Goal: Task Accomplishment & Management: Use online tool/utility

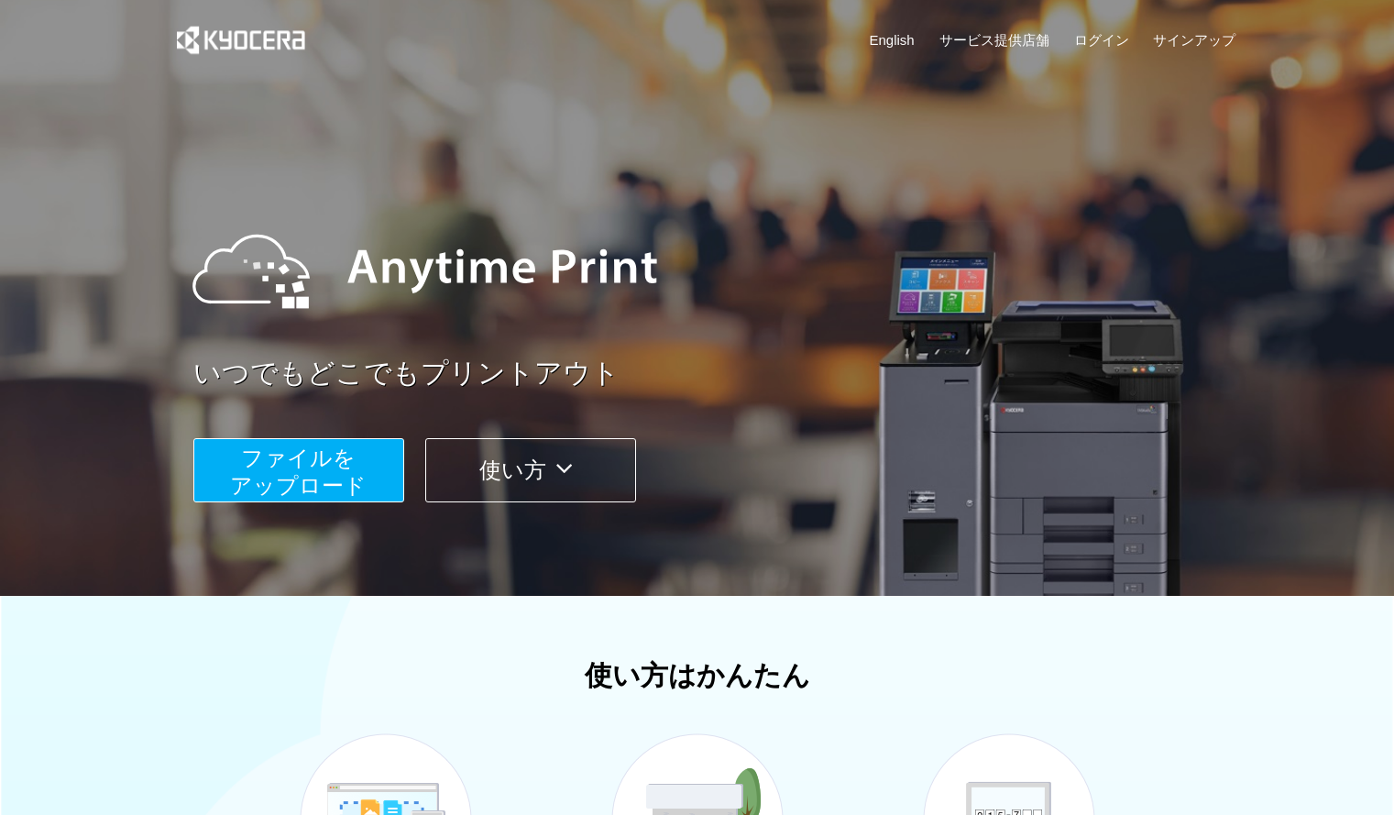
click at [355, 479] on span "ファイルを ​​アップロード" at bounding box center [298, 472] width 137 height 52
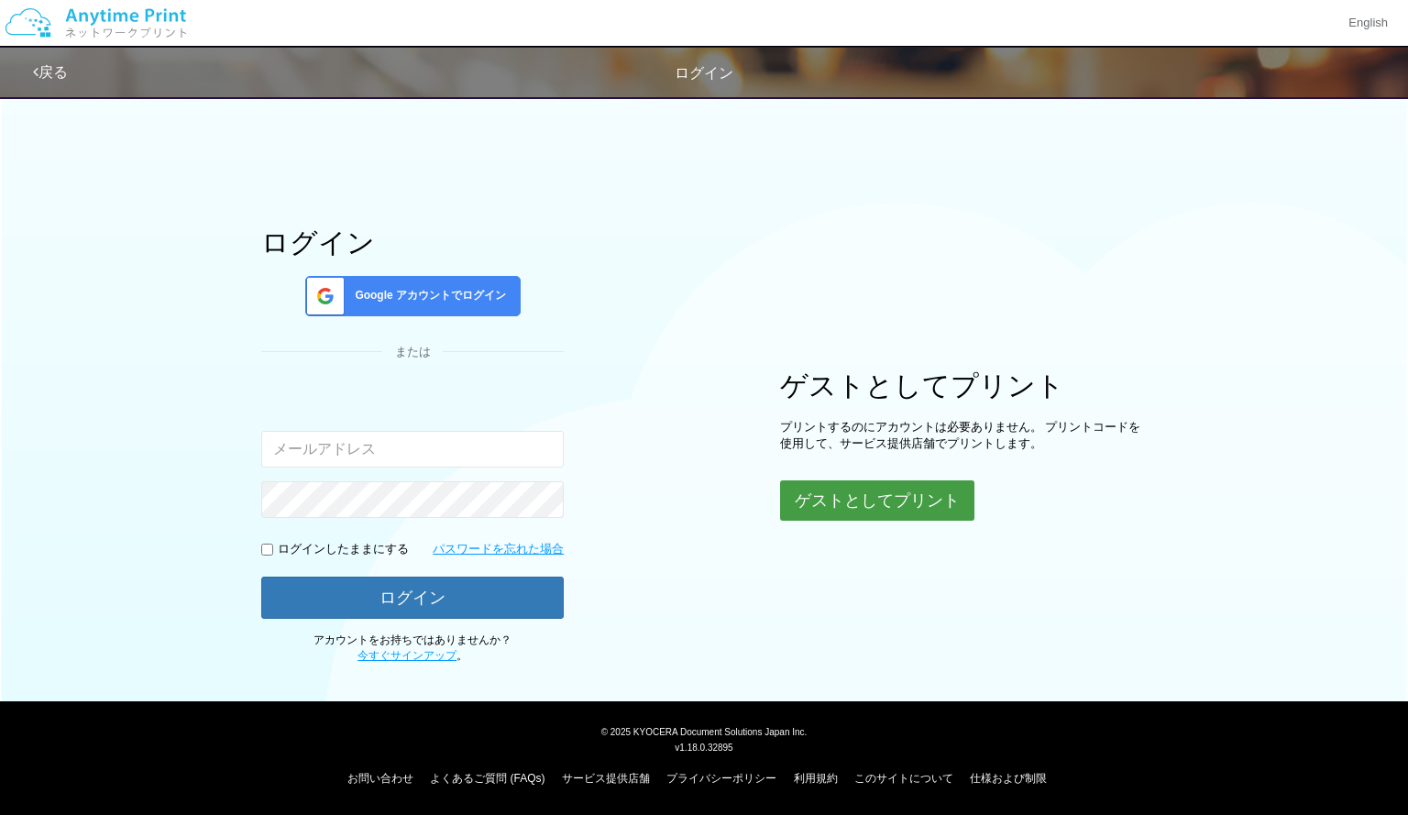
click at [864, 511] on button "ゲストとしてプリント" at bounding box center [877, 500] width 194 height 40
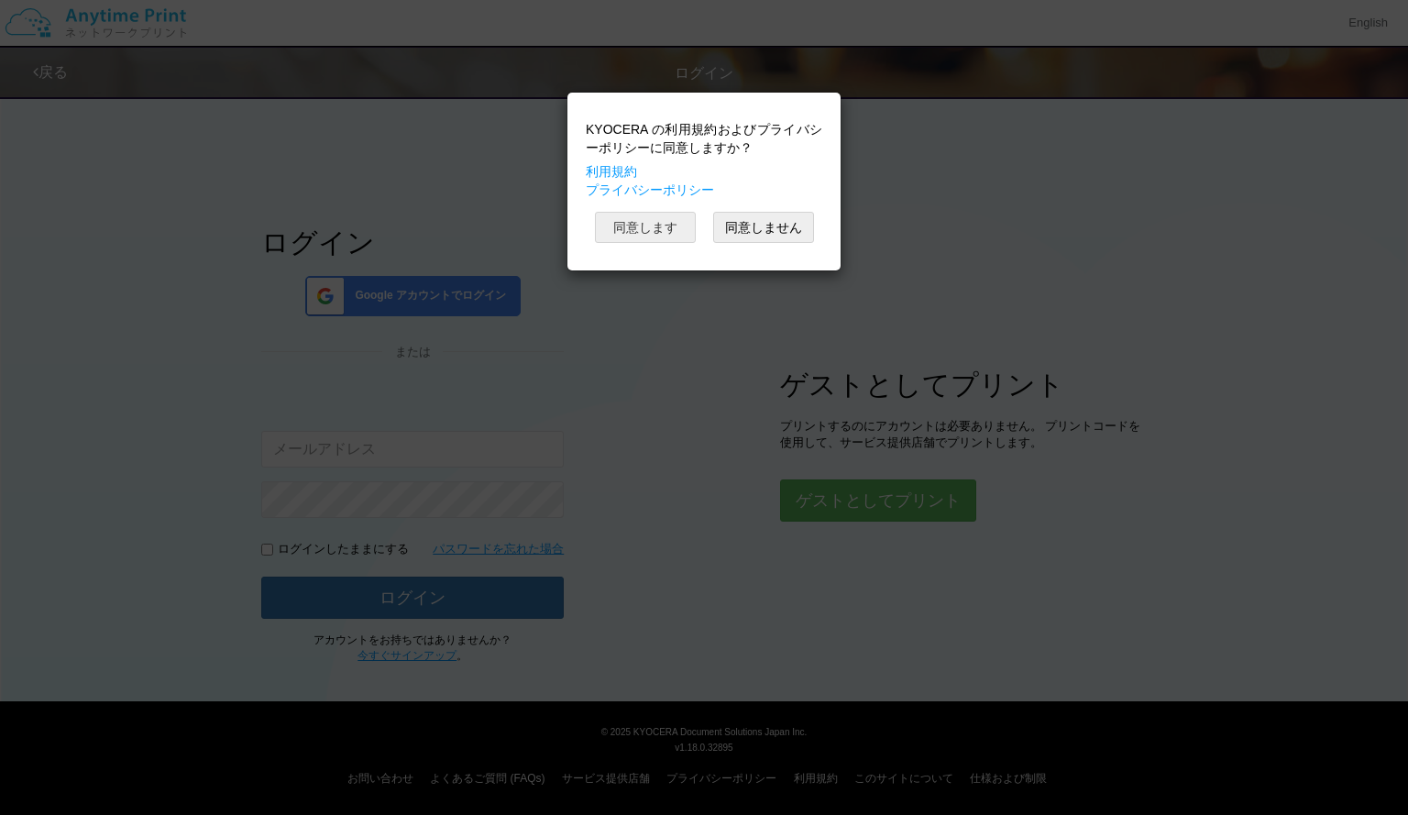
click at [660, 222] on button "同意します" at bounding box center [645, 227] width 101 height 31
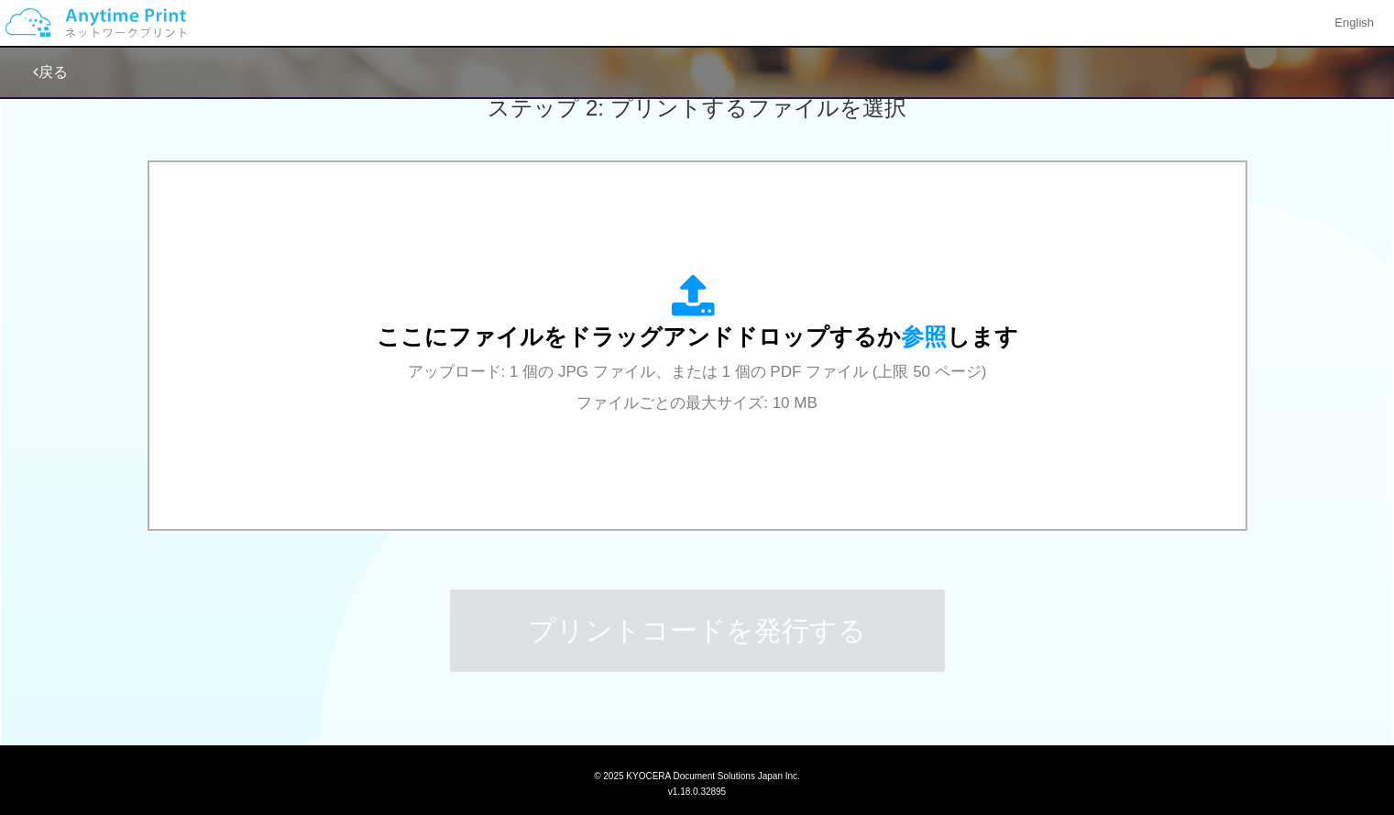
scroll to position [579, 0]
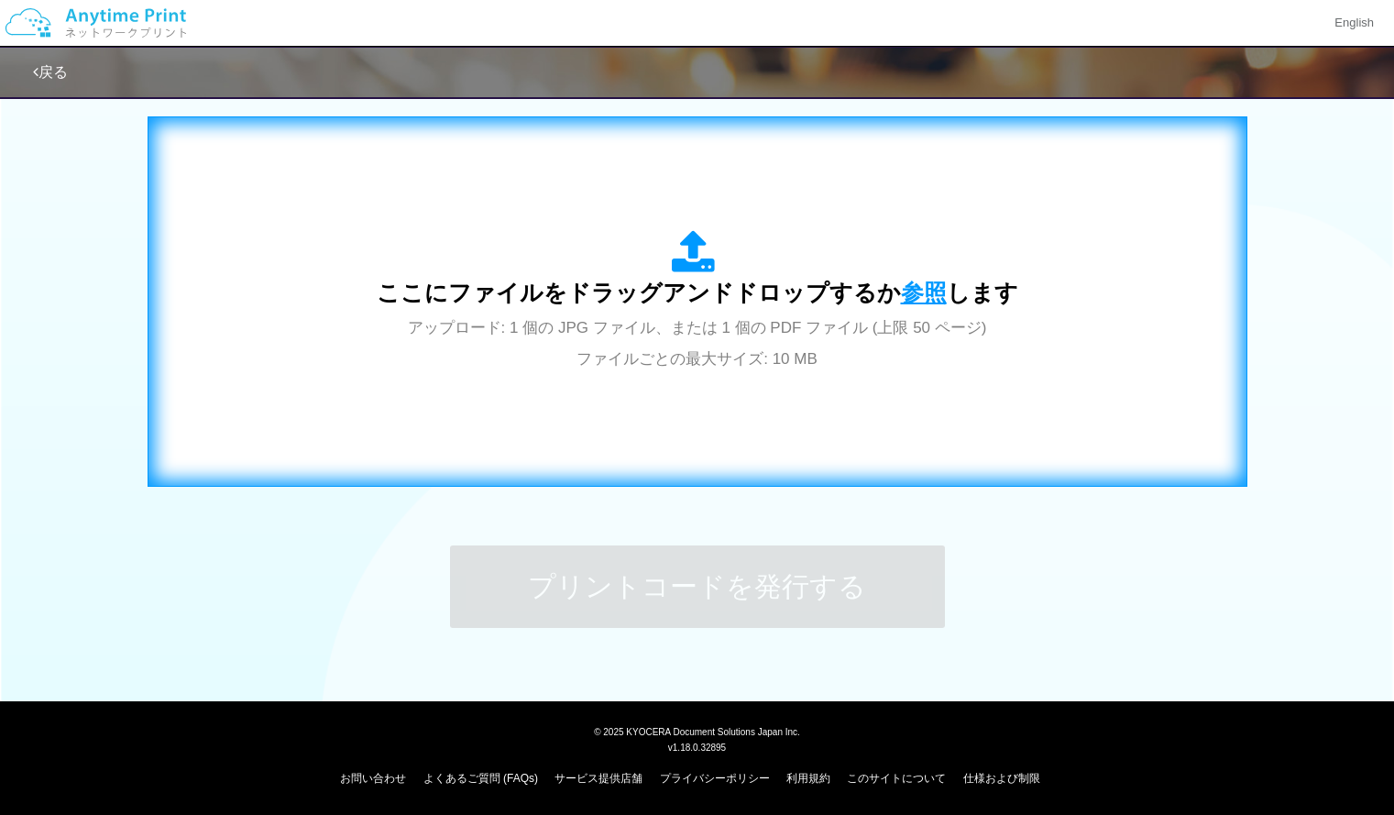
click at [935, 287] on span "参照" at bounding box center [924, 293] width 46 height 26
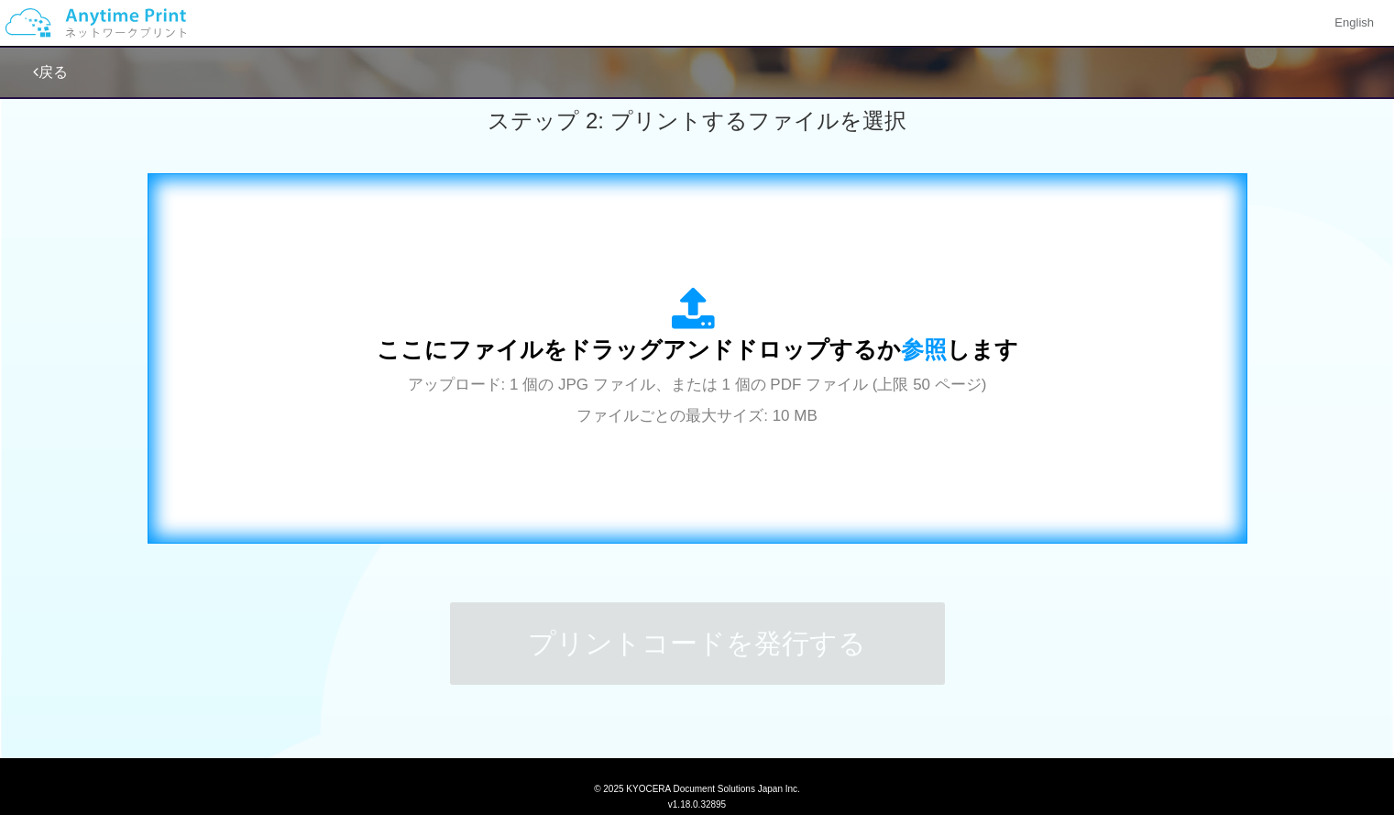
scroll to position [523, 0]
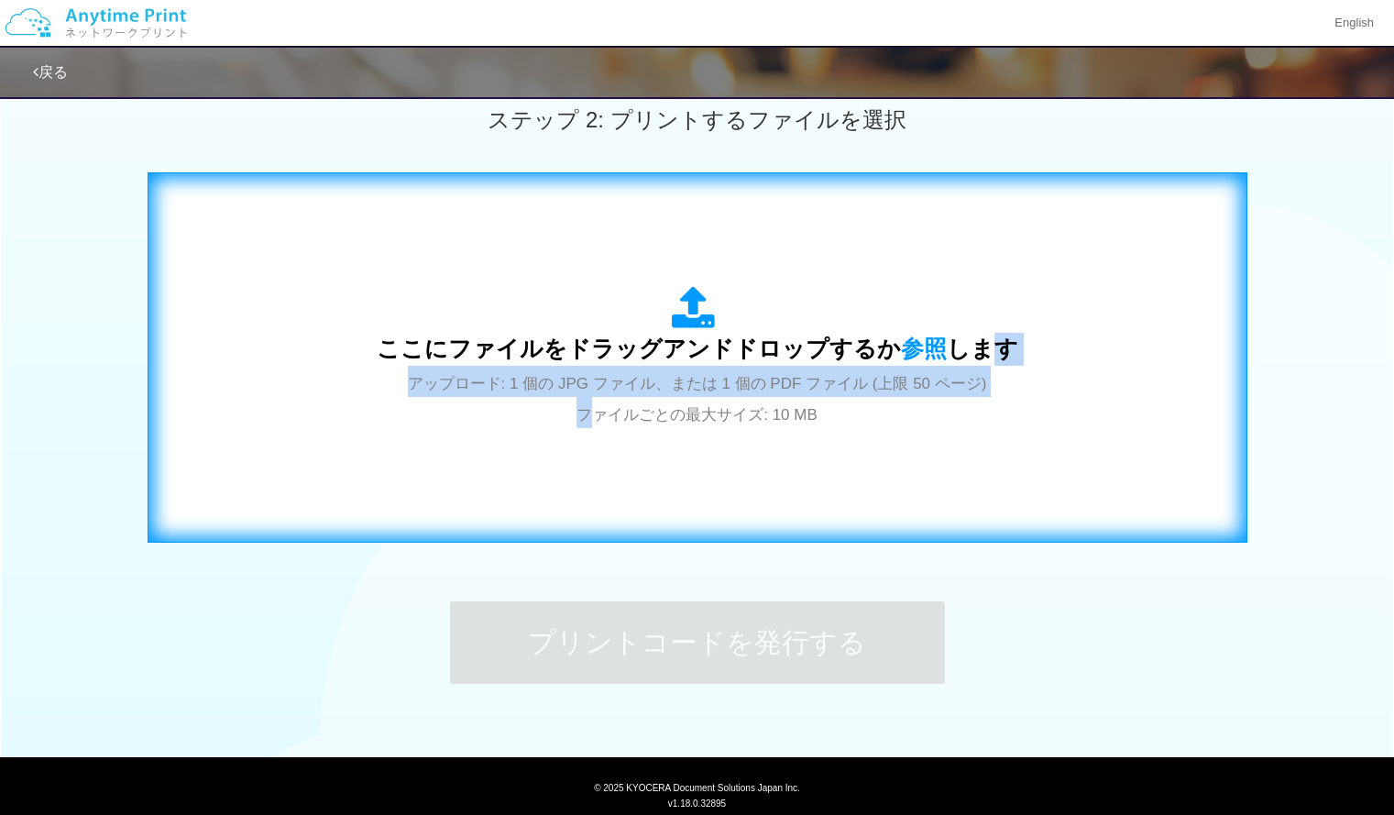
drag, startPoint x: 667, startPoint y: 488, endPoint x: 983, endPoint y: 381, distance: 332.8
click at [983, 381] on div "ここにファイルをドラッグアンドドロップするか 参照 します アップロード: 1 個の JPG ファイル、または 1 個の PDF ファイル (上限 50 ペー…" at bounding box center [698, 357] width 642 height 143
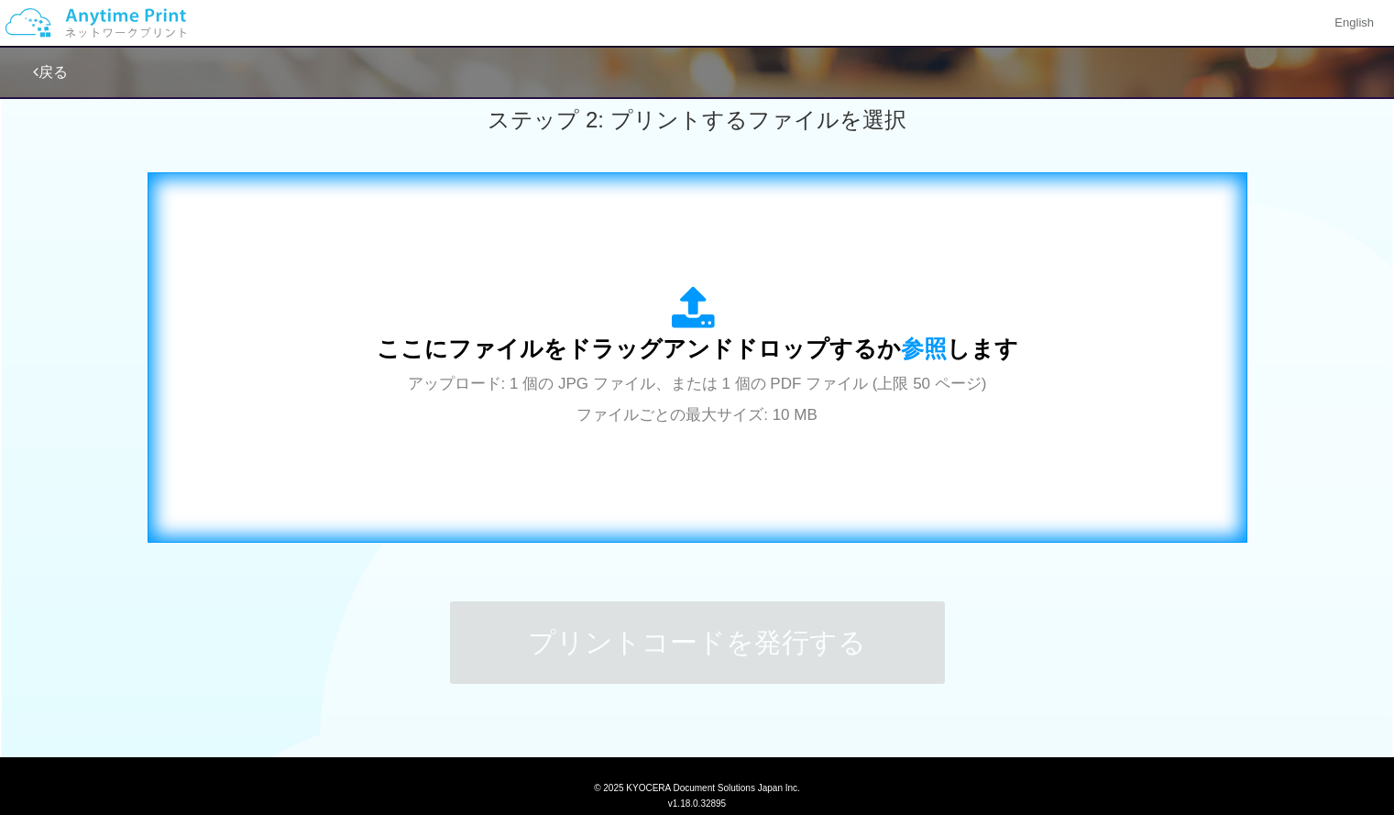
click at [724, 389] on span "アップロード: 1 個の JPG ファイル、または 1 個の PDF ファイル (上限 50 ページ) ファイルごとの最大サイズ: 10 MB" at bounding box center [697, 399] width 579 height 49
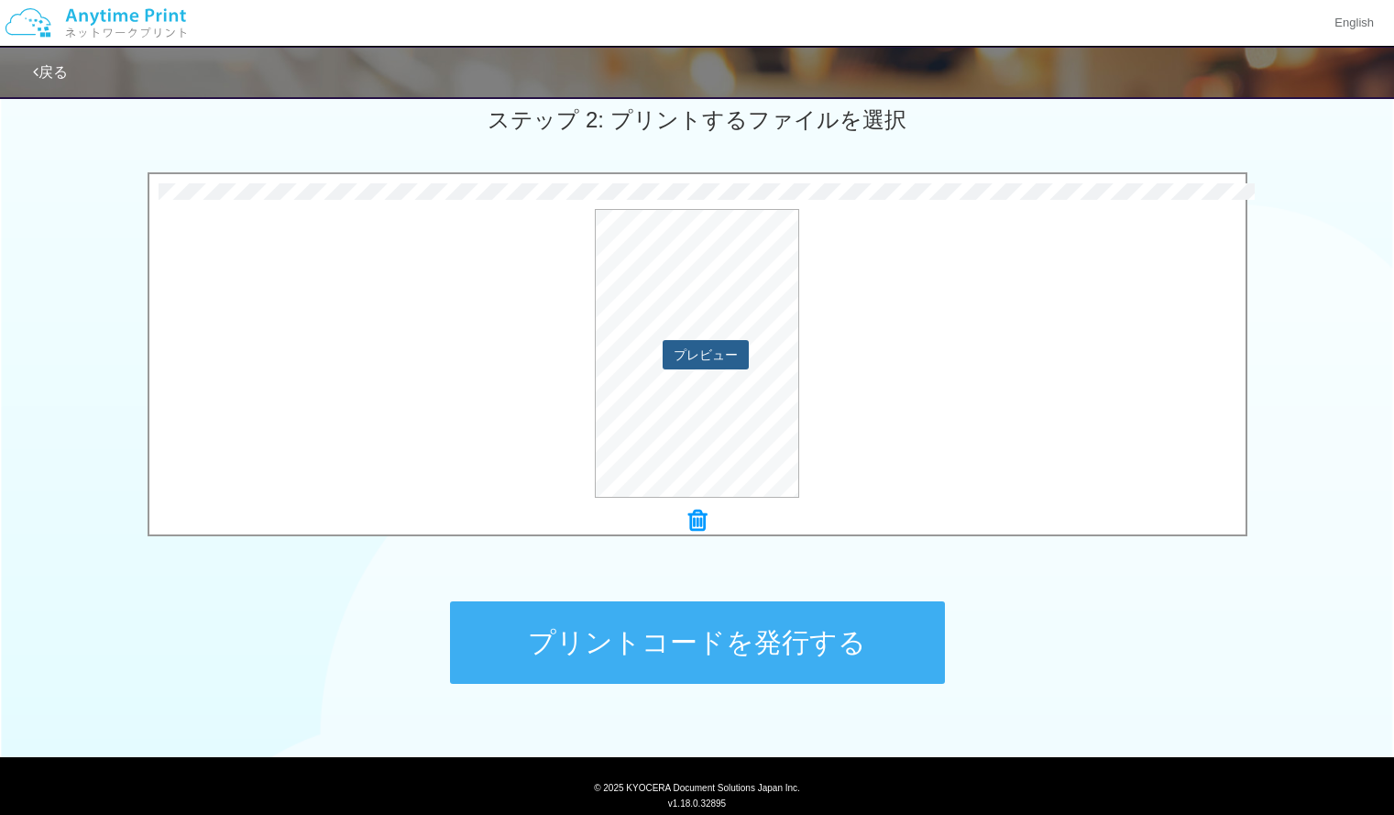
click at [715, 346] on button "プレビュー" at bounding box center [706, 354] width 86 height 29
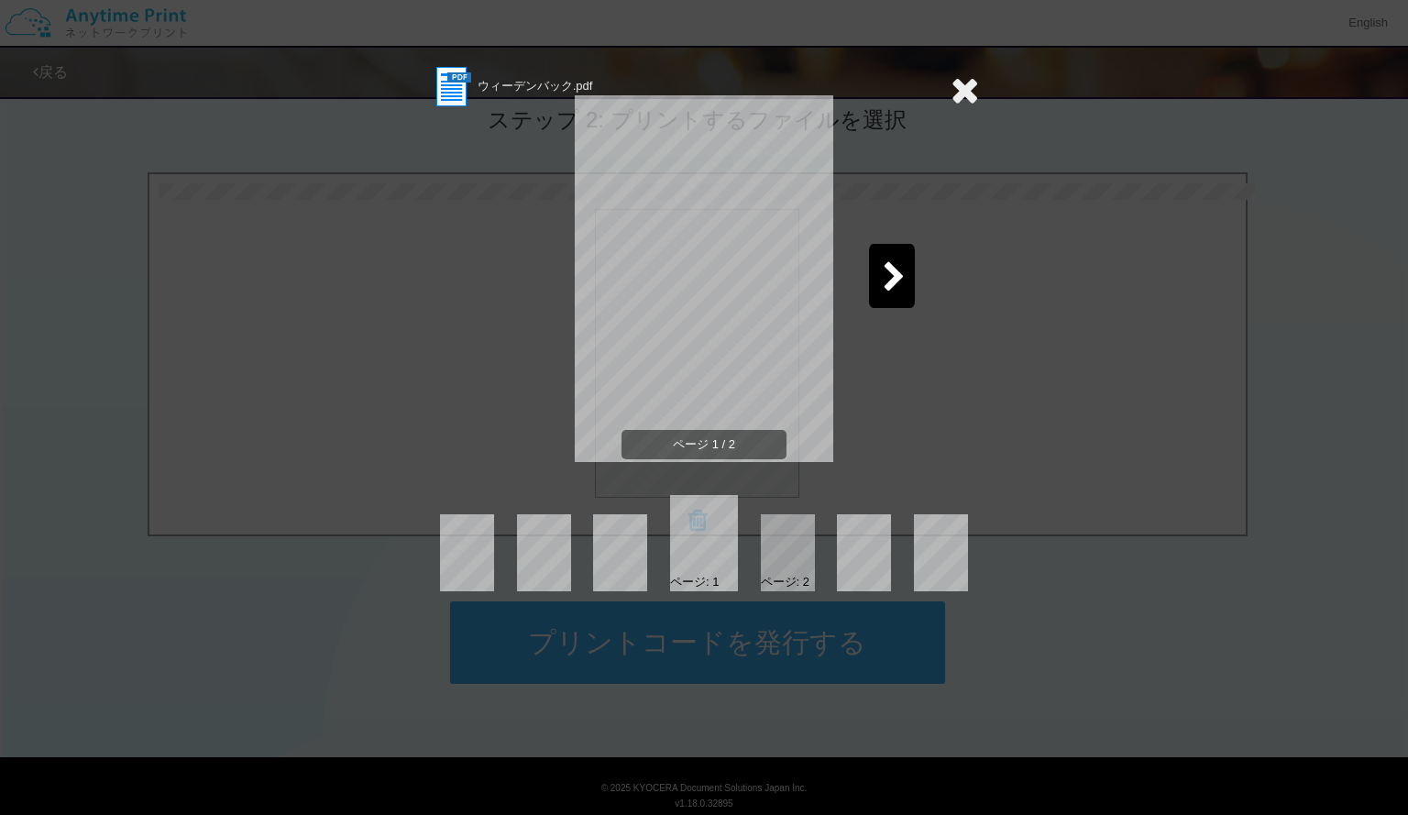
click at [896, 281] on icon at bounding box center [894, 278] width 23 height 32
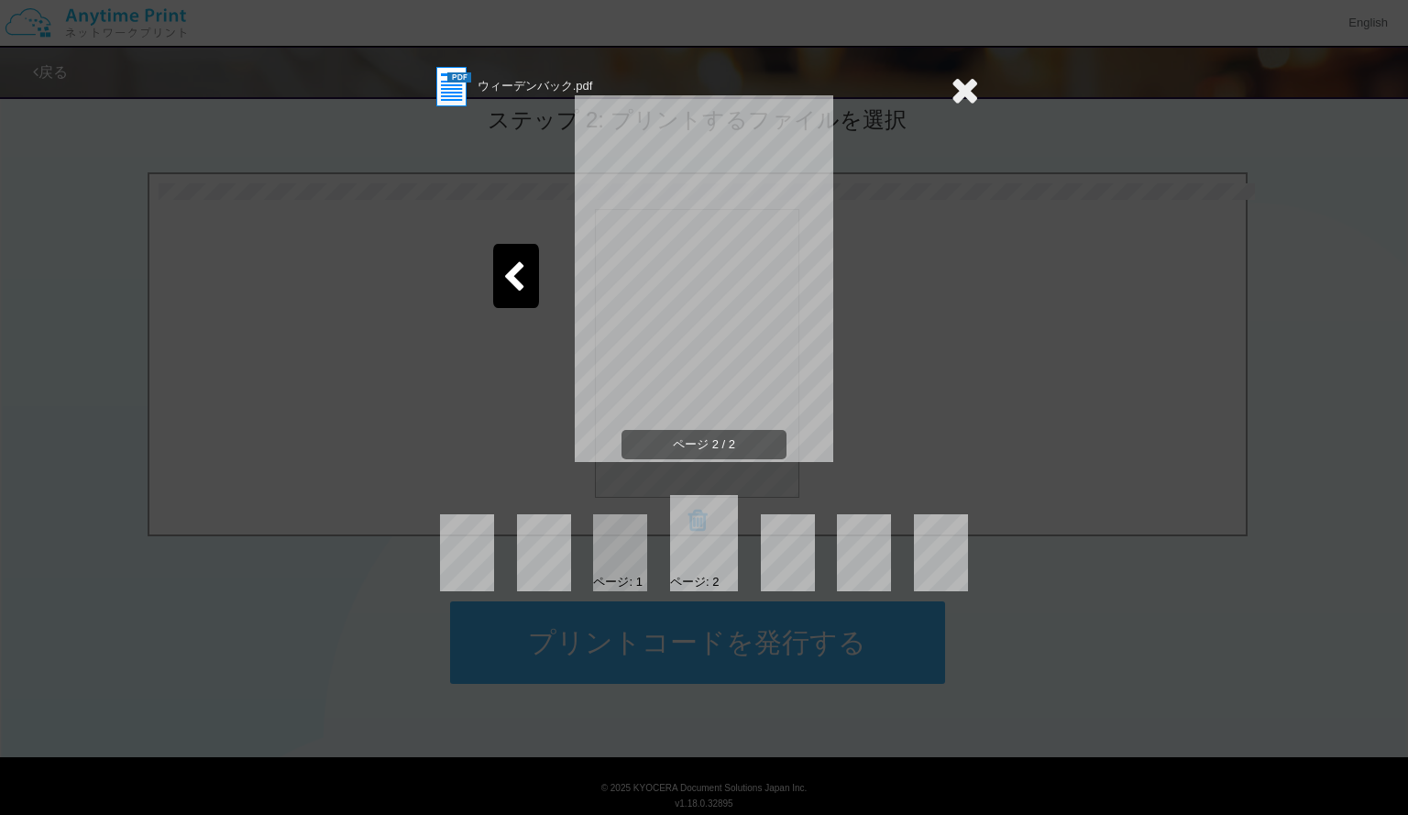
click at [967, 84] on icon at bounding box center [965, 90] width 28 height 37
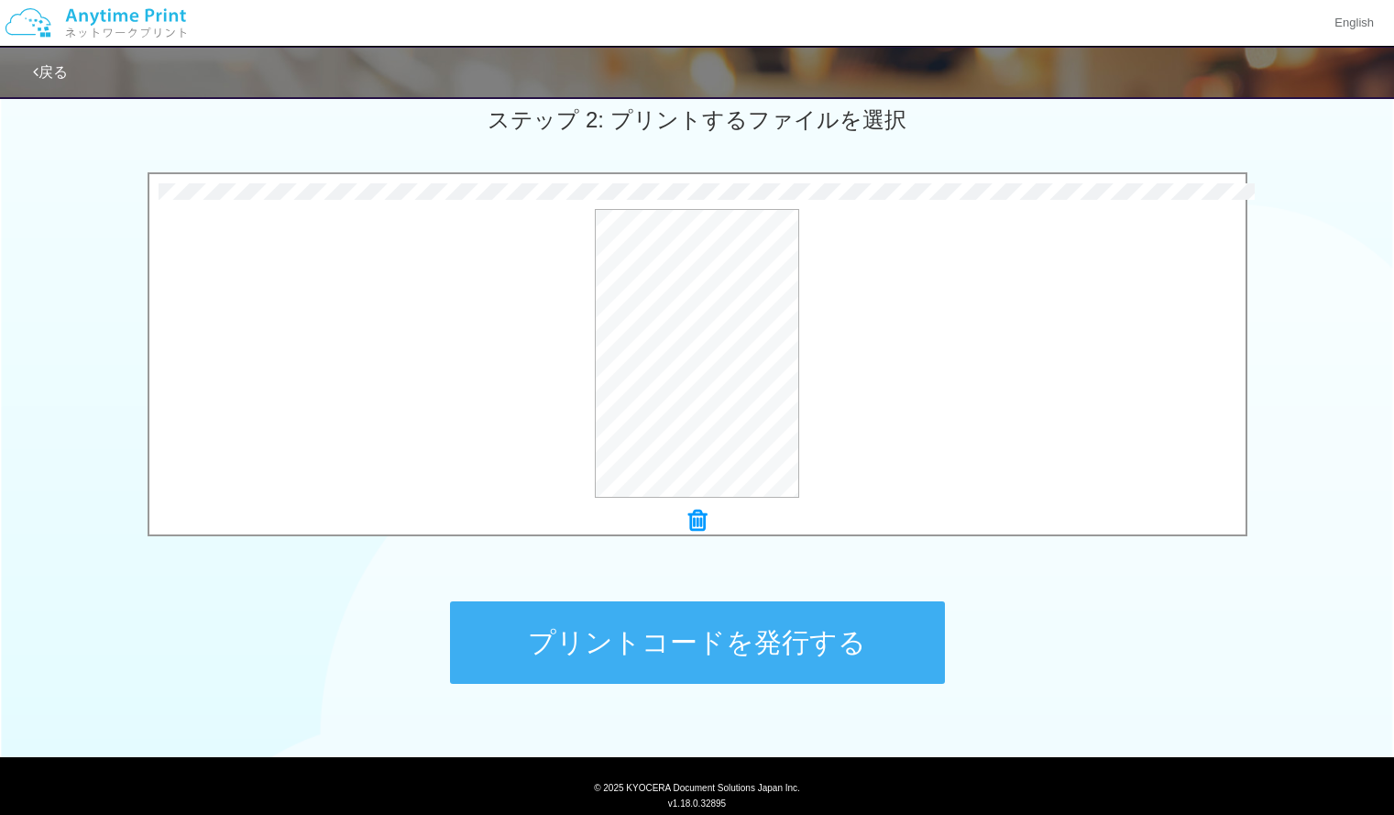
click at [785, 632] on button "プリントコードを発行する" at bounding box center [697, 642] width 495 height 83
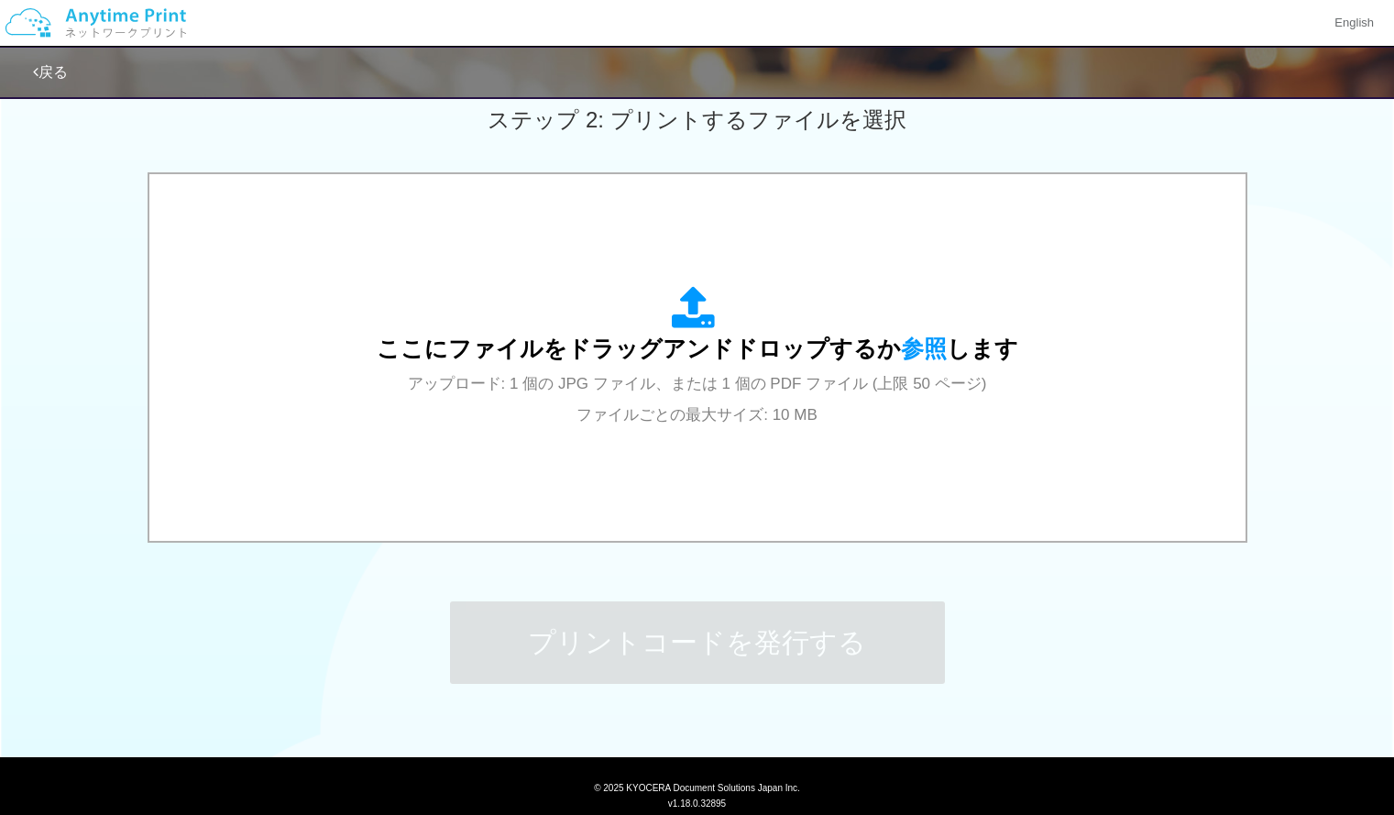
scroll to position [0, 0]
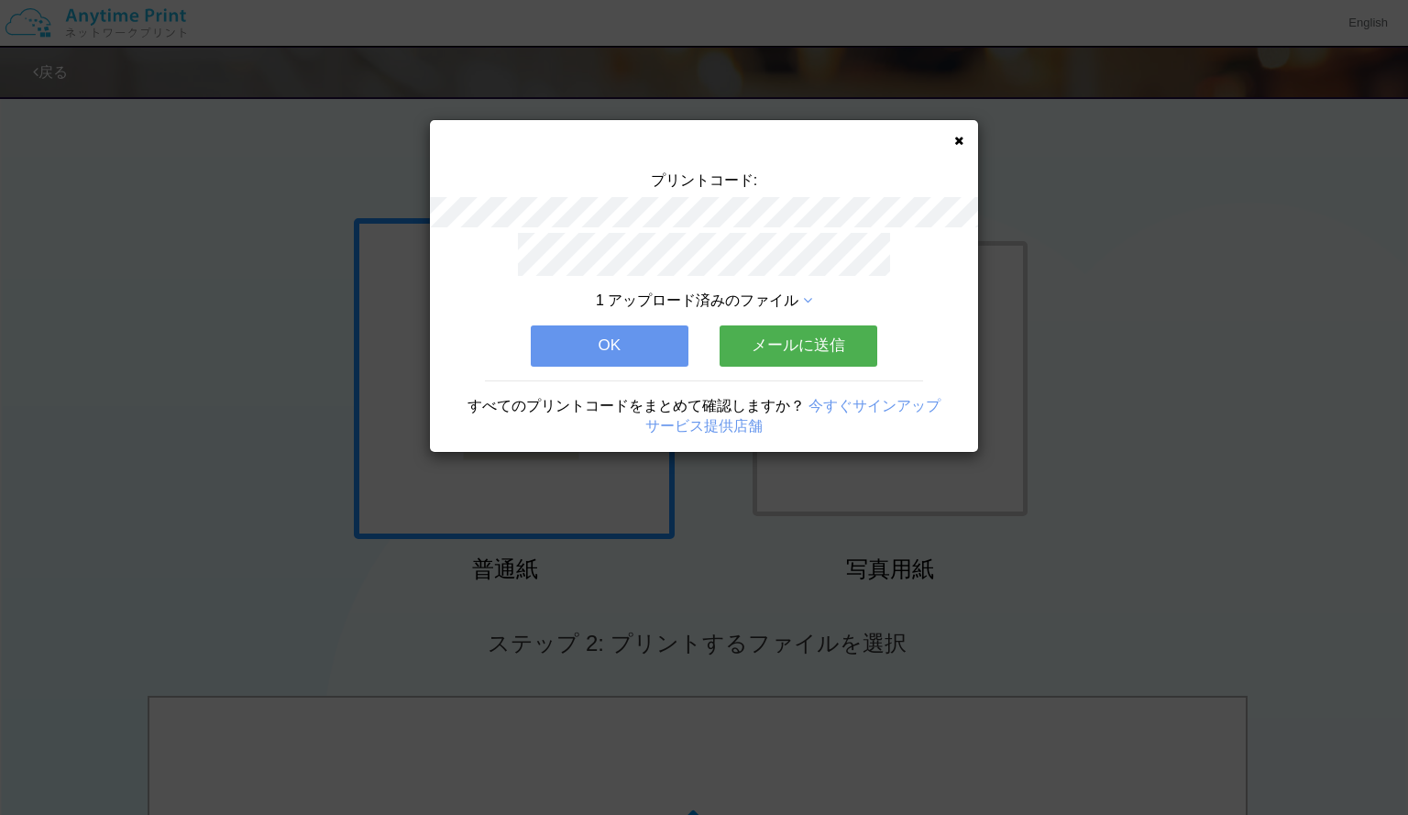
click at [637, 345] on button "OK" at bounding box center [610, 345] width 158 height 40
